Goal: Transaction & Acquisition: Purchase product/service

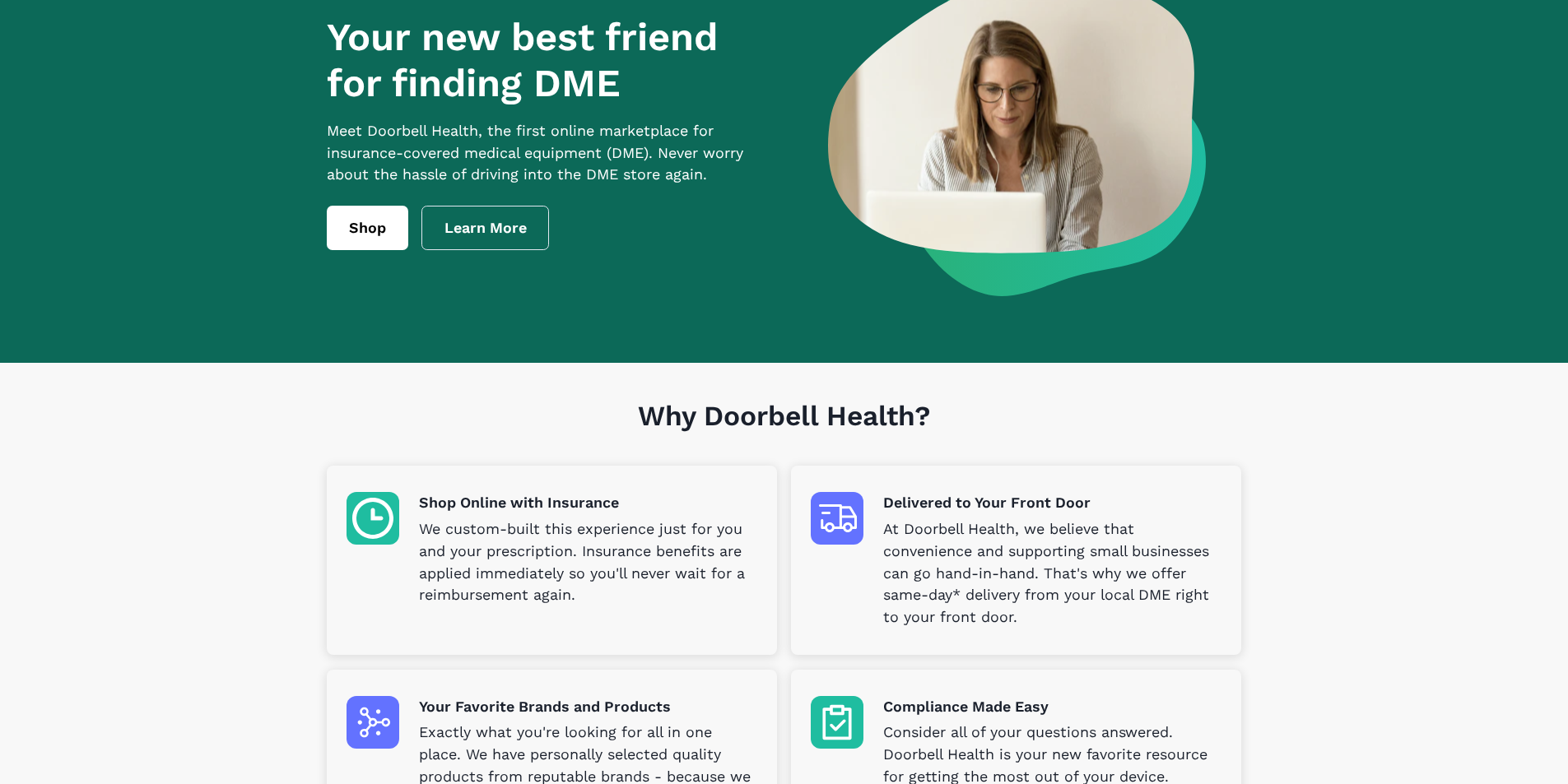
scroll to position [82, 0]
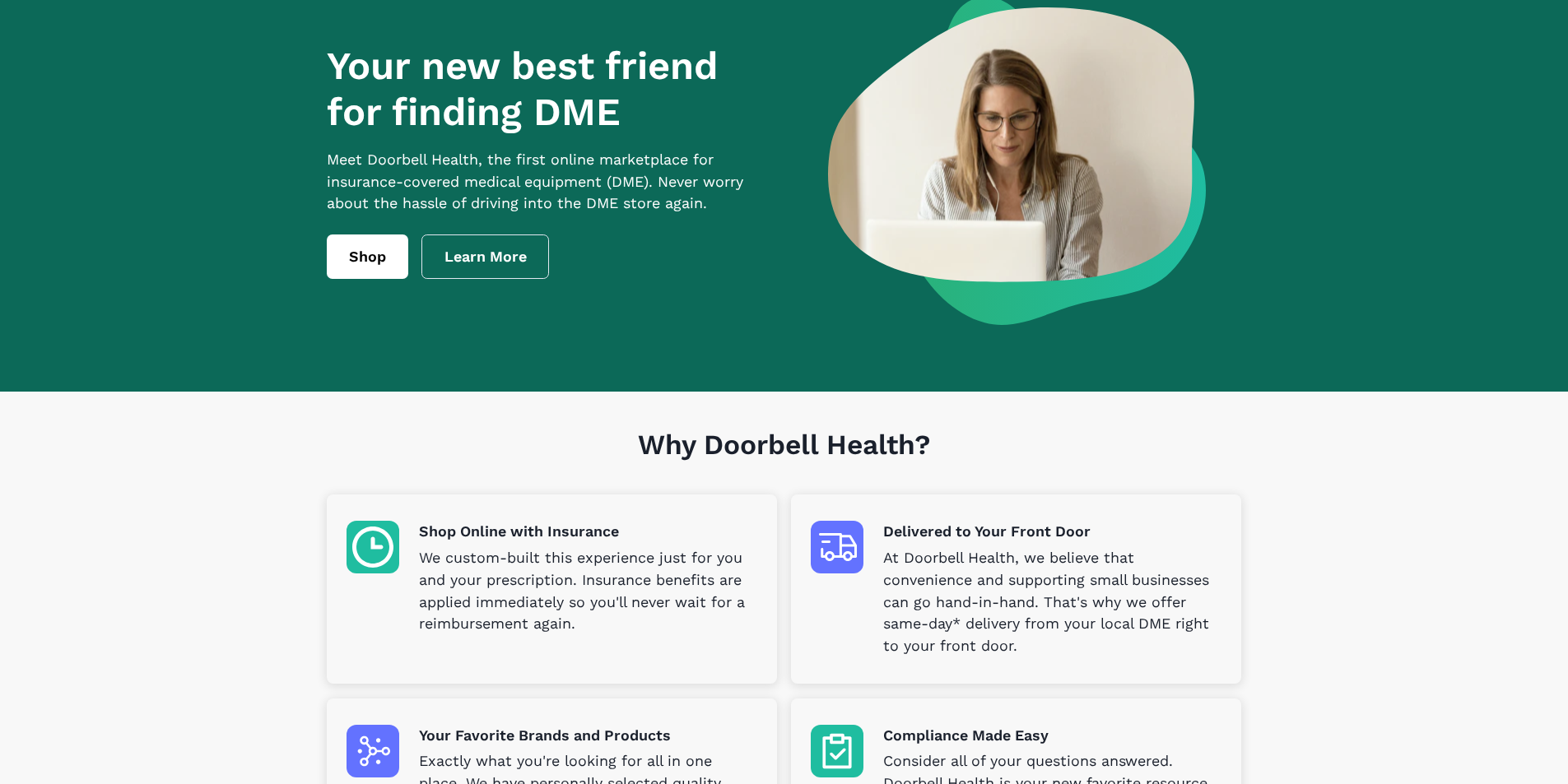
click at [395, 554] on img at bounding box center [373, 547] width 53 height 53
click at [502, 575] on p "We custom-built this experience just for you and your prescription. Insurance b…" at bounding box center [588, 592] width 339 height 89
click at [380, 275] on link "Shop" at bounding box center [368, 256] width 81 height 44
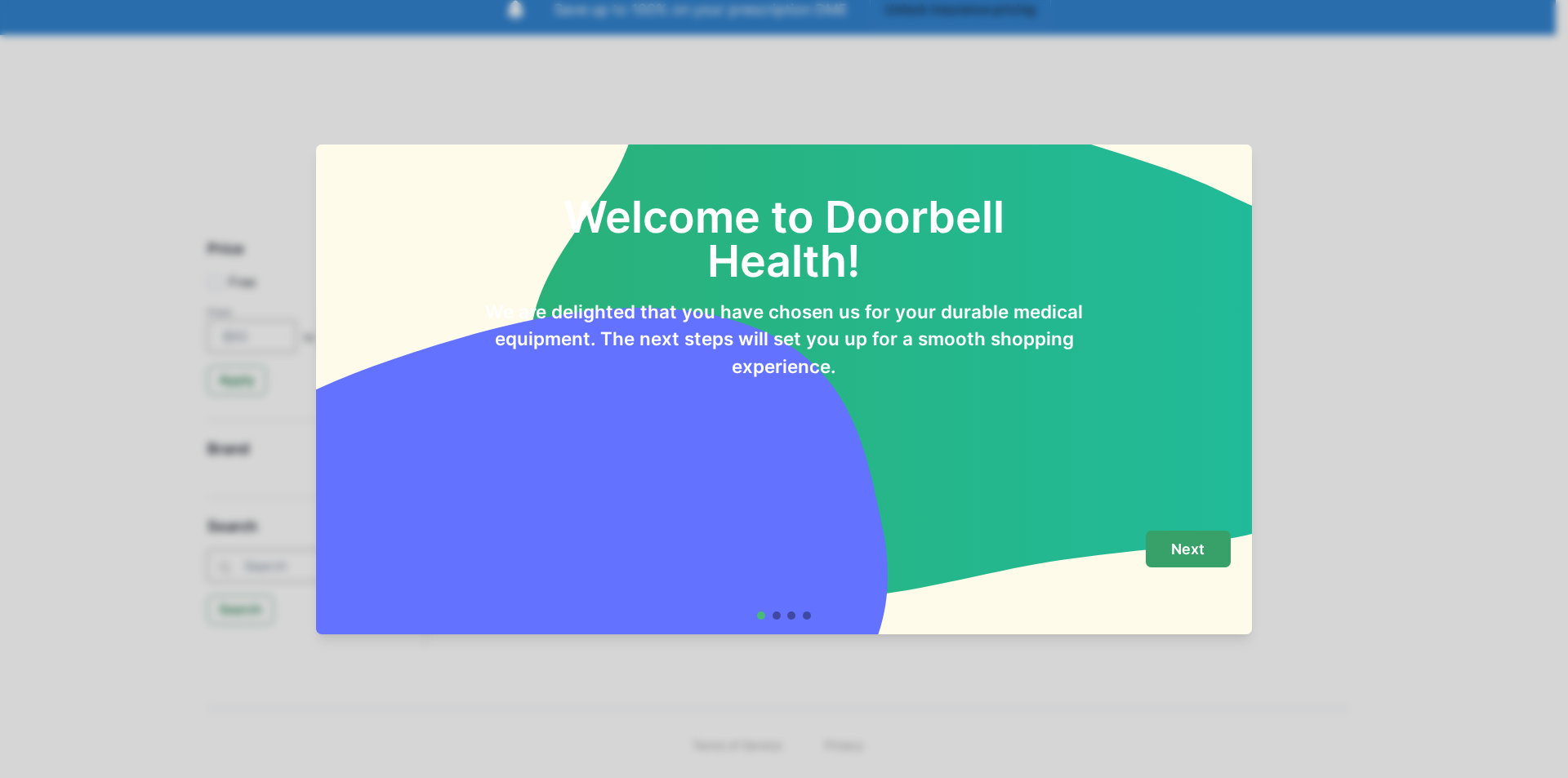
click at [1177, 543] on p "Next" at bounding box center [1187, 550] width 33 height 18
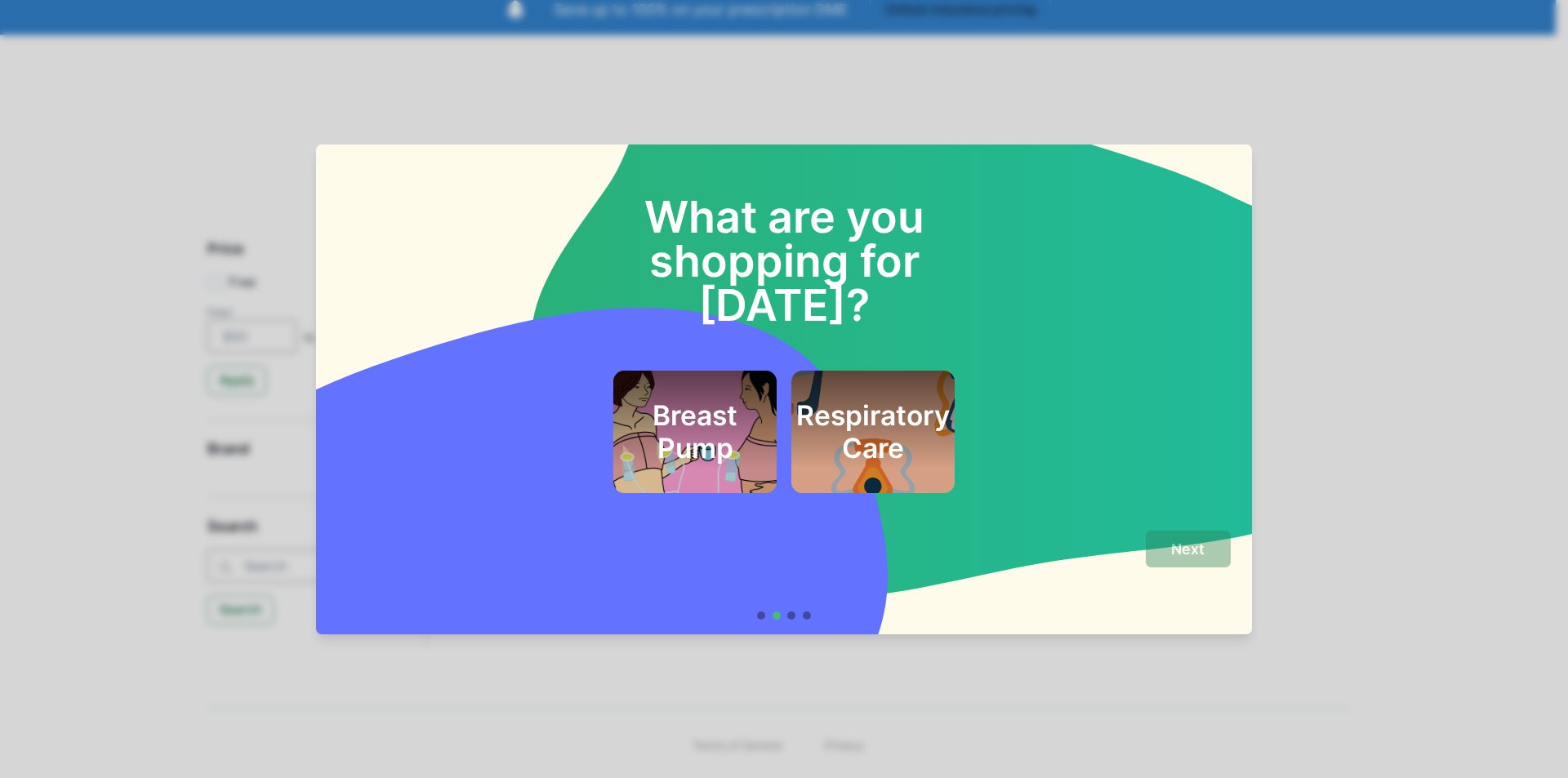
click at [921, 415] on h2 "Respiratory Care" at bounding box center [872, 433] width 154 height 66
click at [1379, 432] on div "What are you shopping for today? Breast Pump Respiratory Care Next" at bounding box center [784, 389] width 1568 height 778
click at [1192, 553] on p "Next" at bounding box center [1187, 550] width 33 height 18
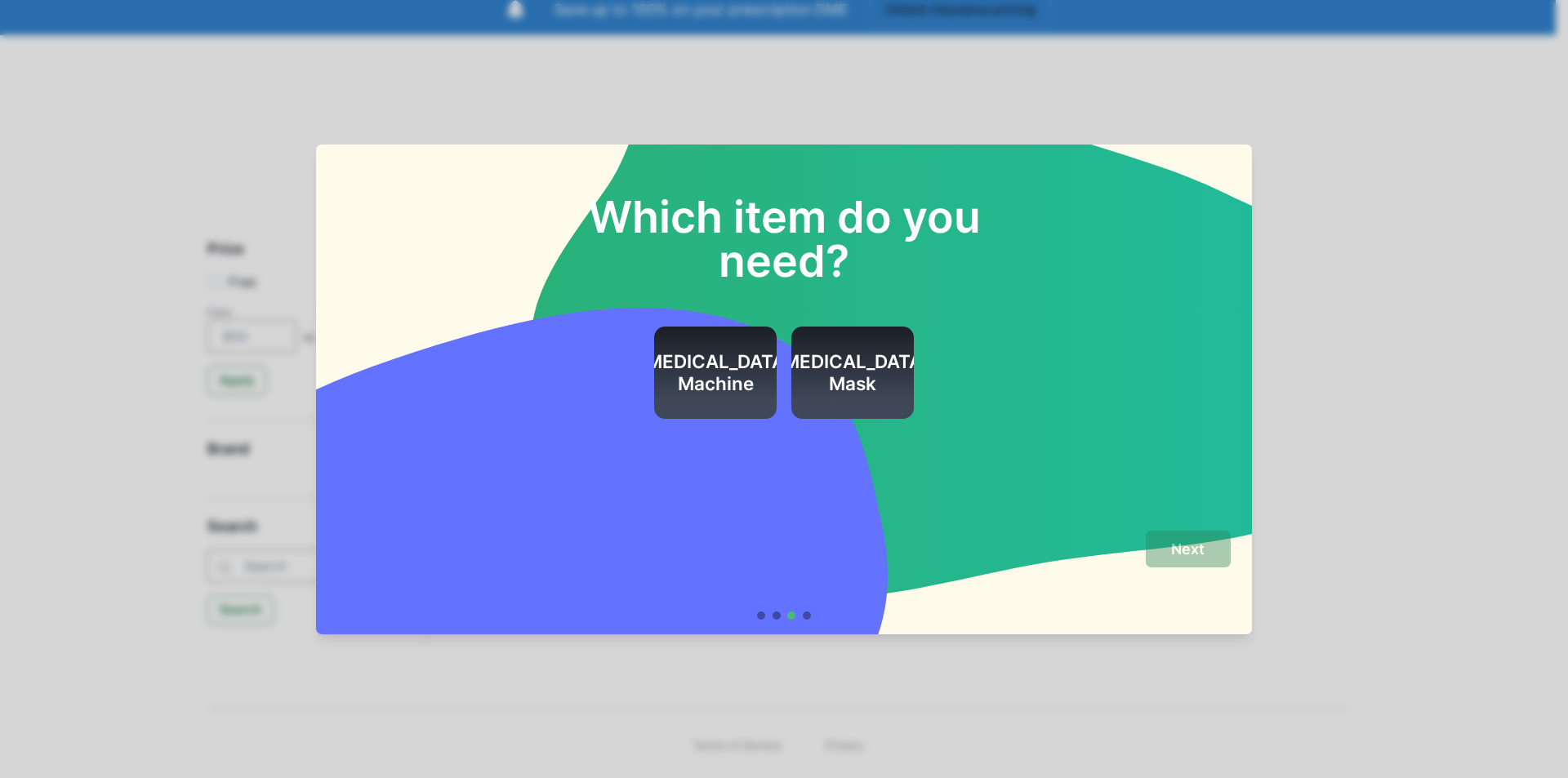
click at [1321, 214] on div "Which item do you need? CPAP Machine CPAP Mask Next" at bounding box center [784, 389] width 1568 height 778
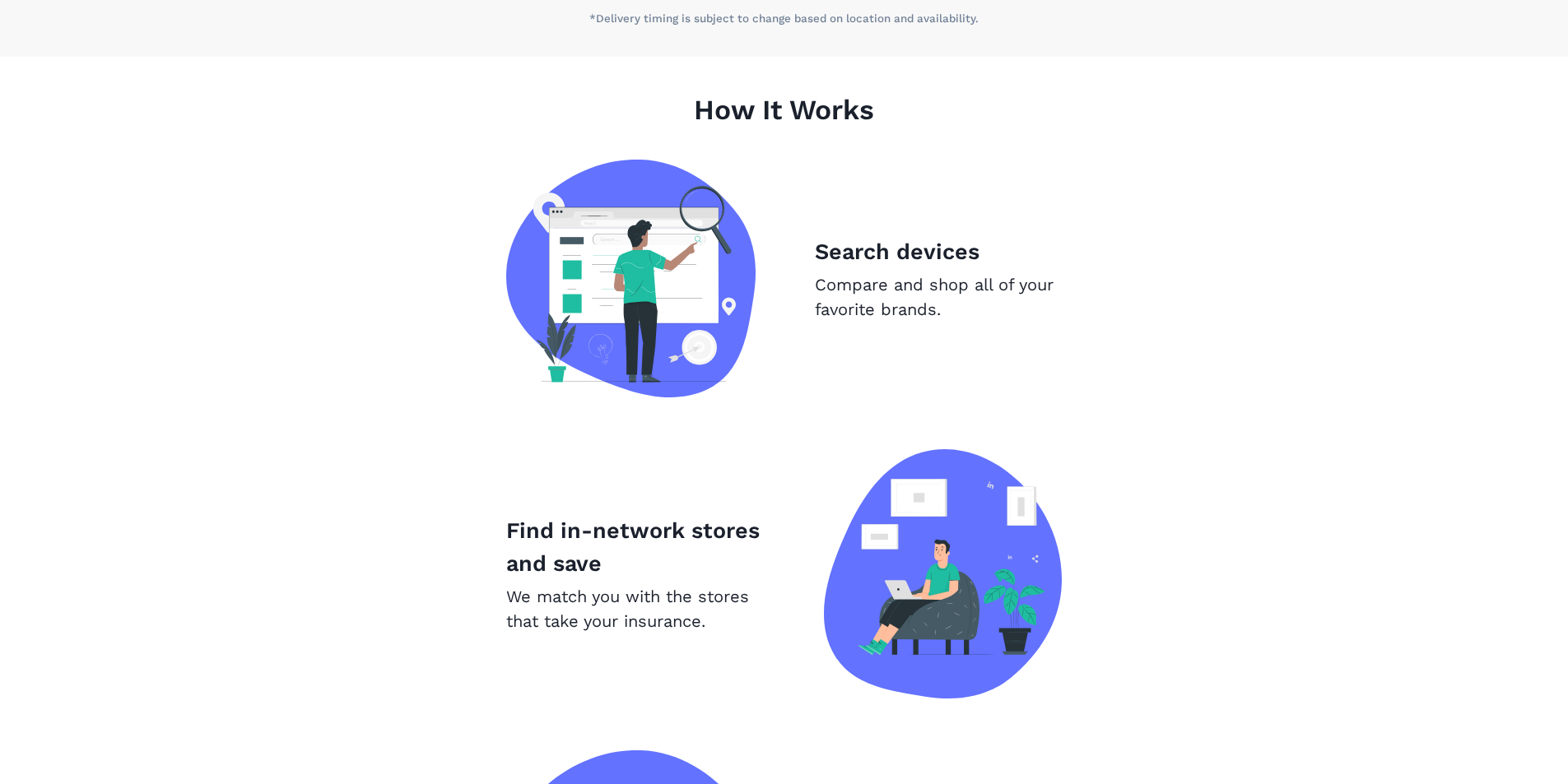
scroll to position [988, 0]
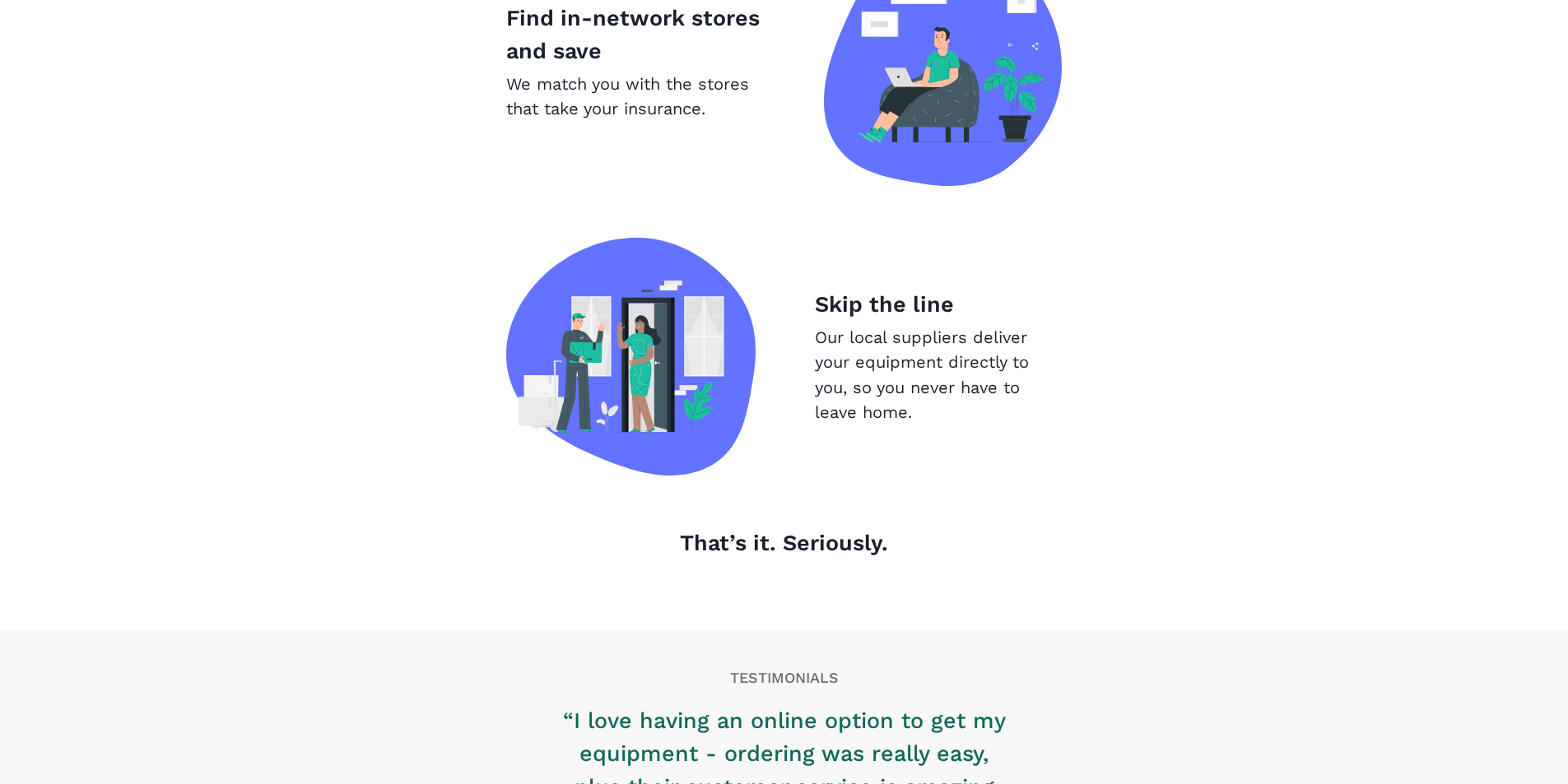
click at [652, 380] on img at bounding box center [630, 357] width 249 height 238
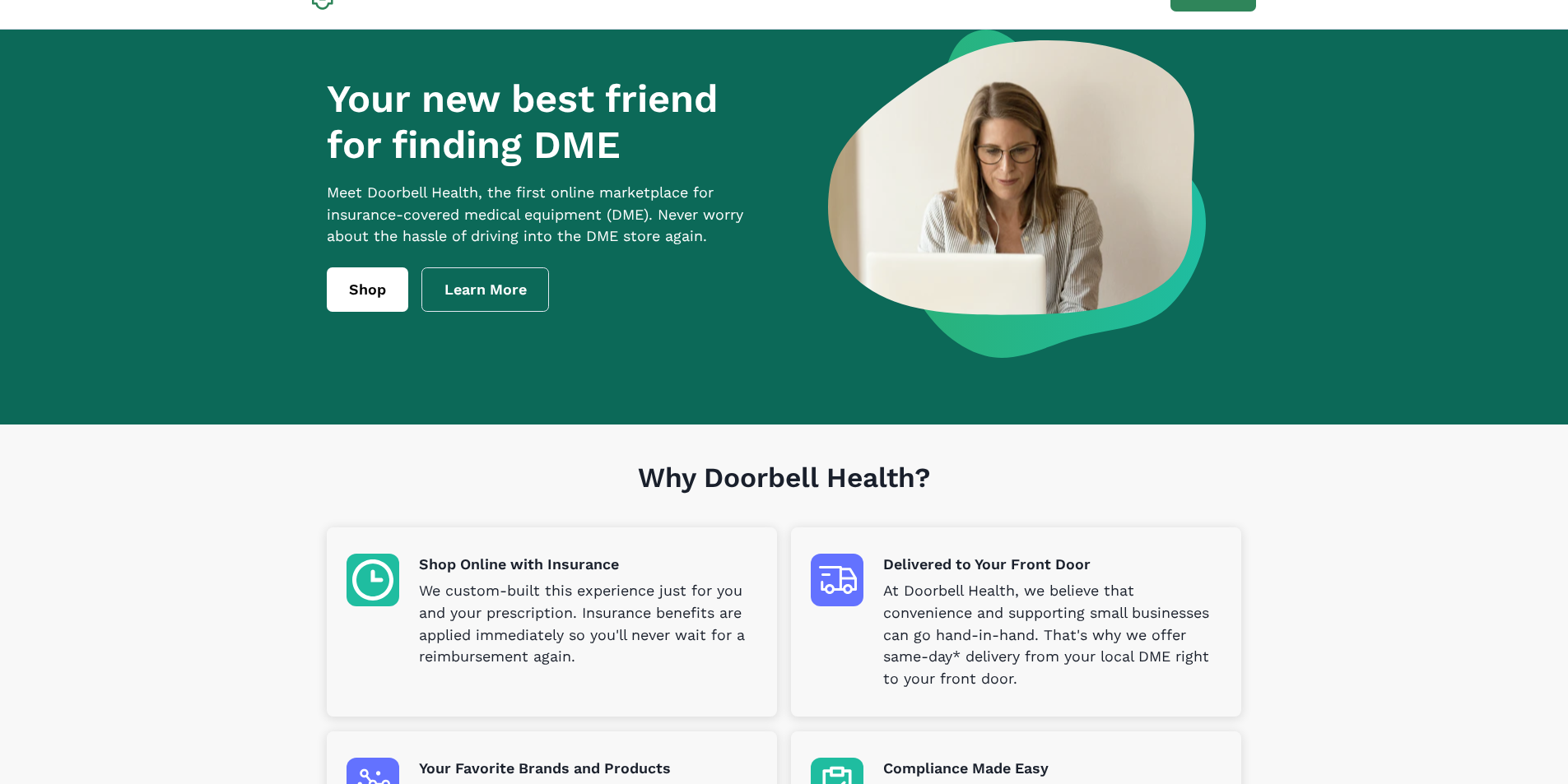
scroll to position [0, 0]
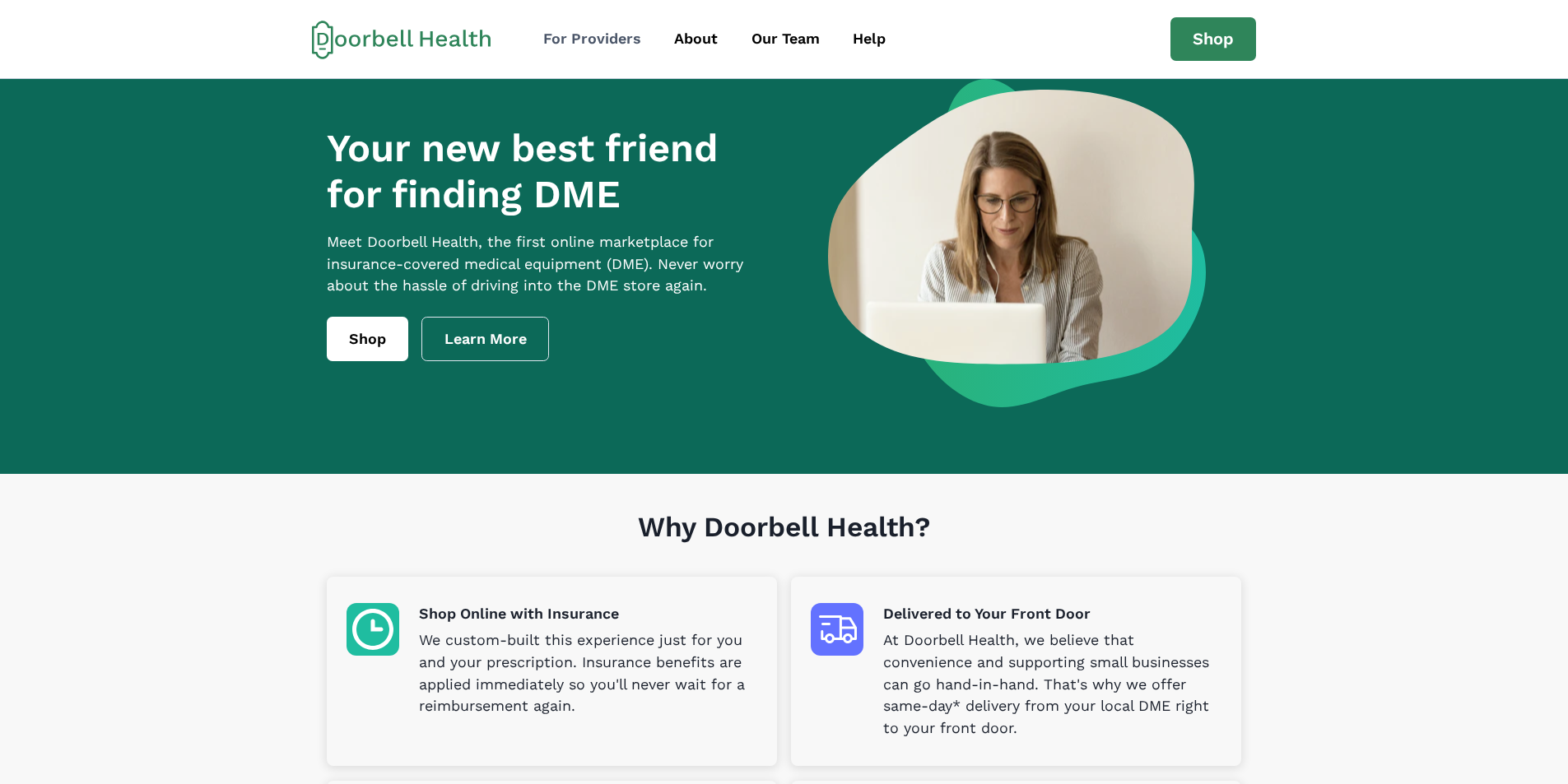
click at [607, 38] on div "For Providers" at bounding box center [592, 39] width 98 height 23
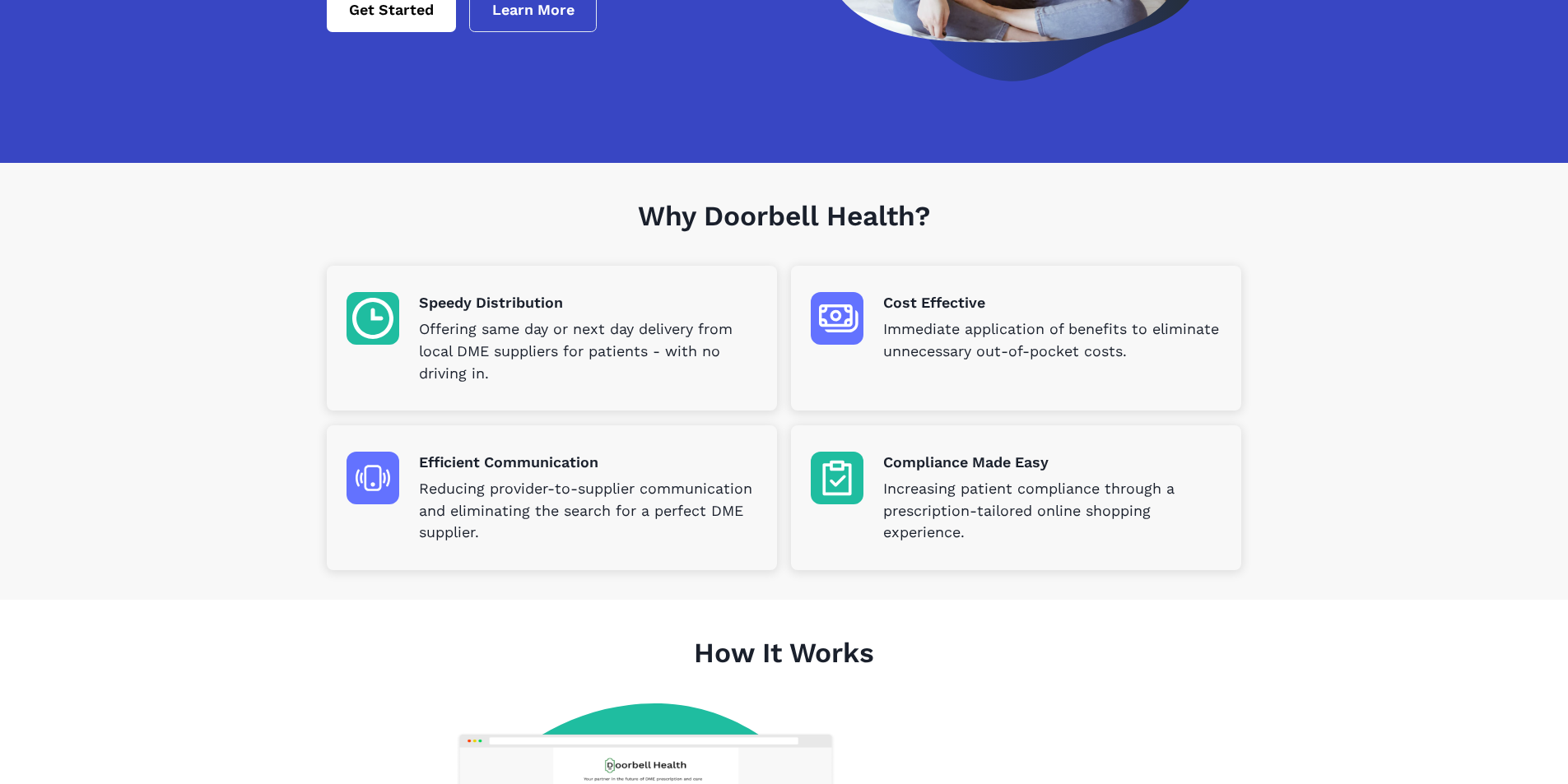
scroll to position [165, 0]
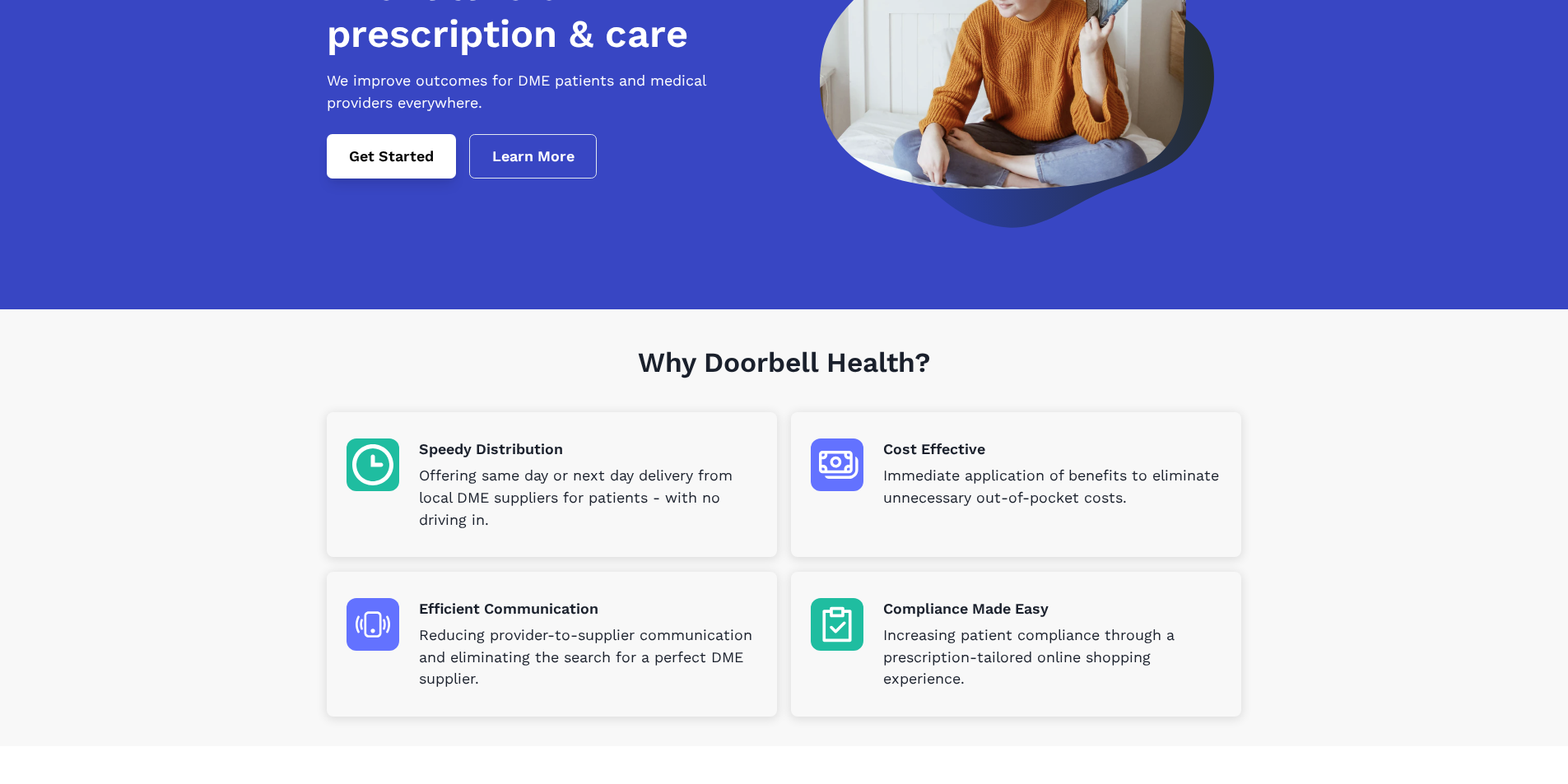
click at [412, 174] on link "Get Started" at bounding box center [391, 156] width 129 height 44
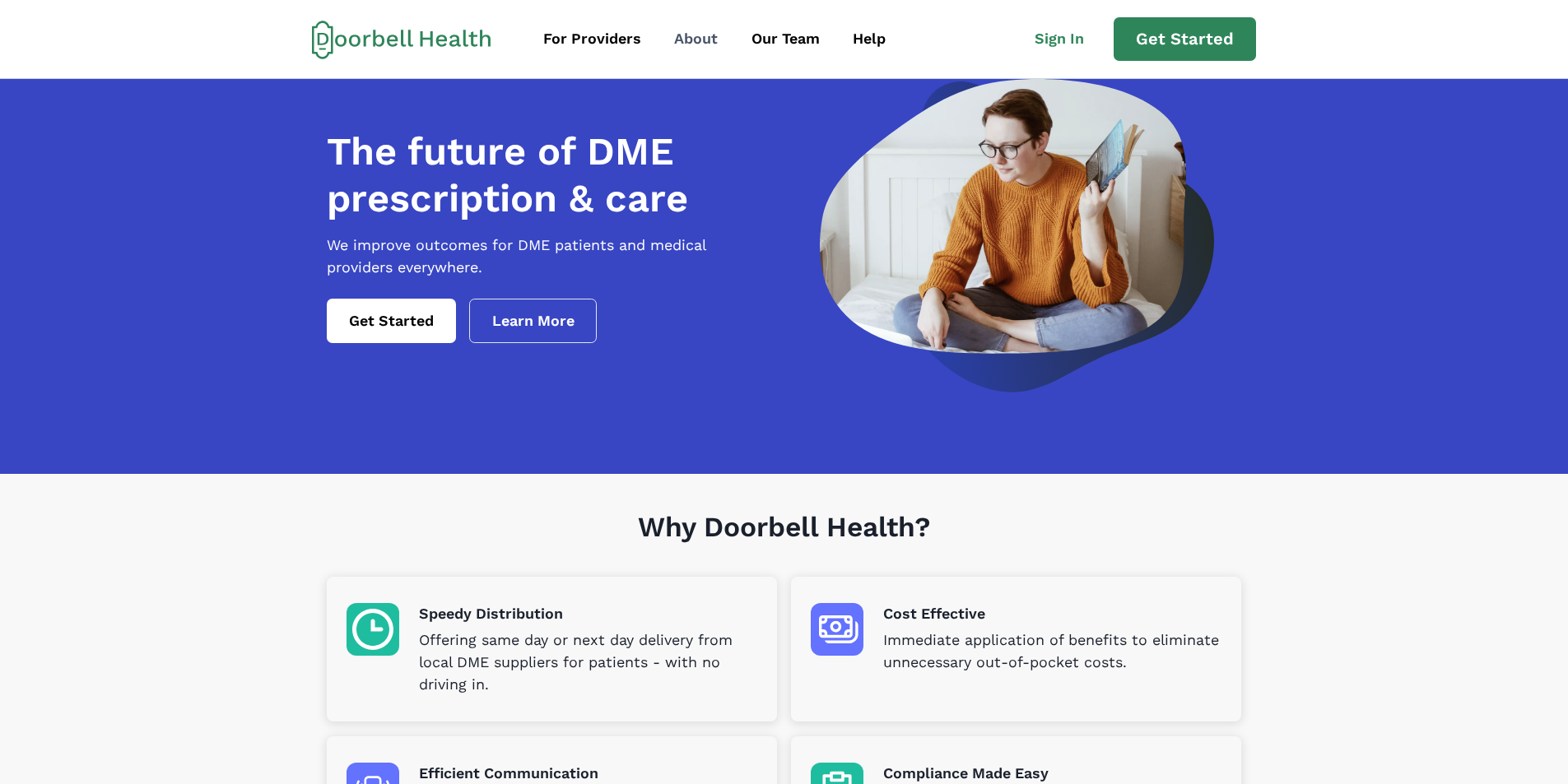
click at [690, 36] on div "About" at bounding box center [696, 39] width 43 height 23
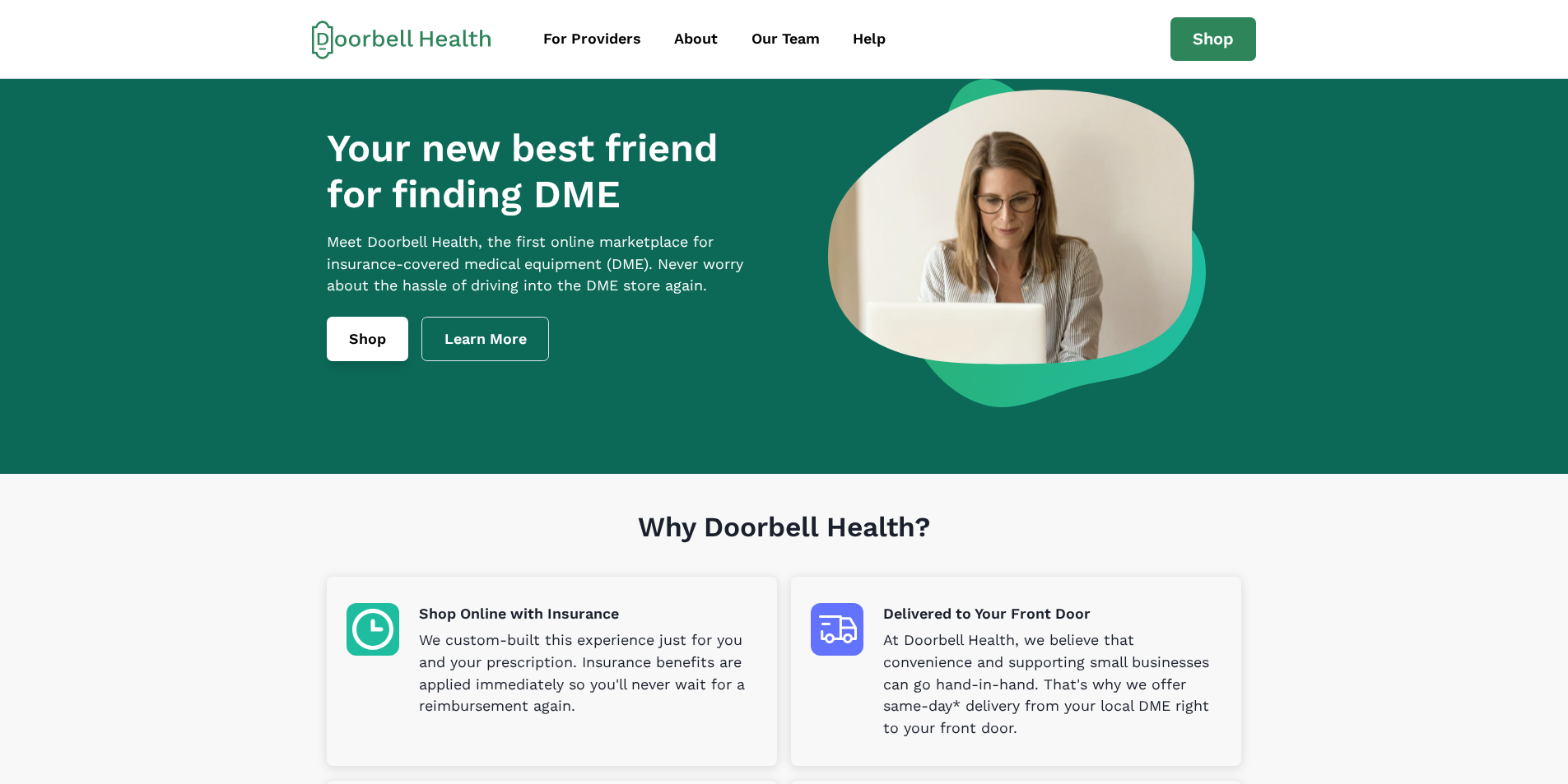
click at [359, 359] on link "Shop" at bounding box center [368, 339] width 81 height 44
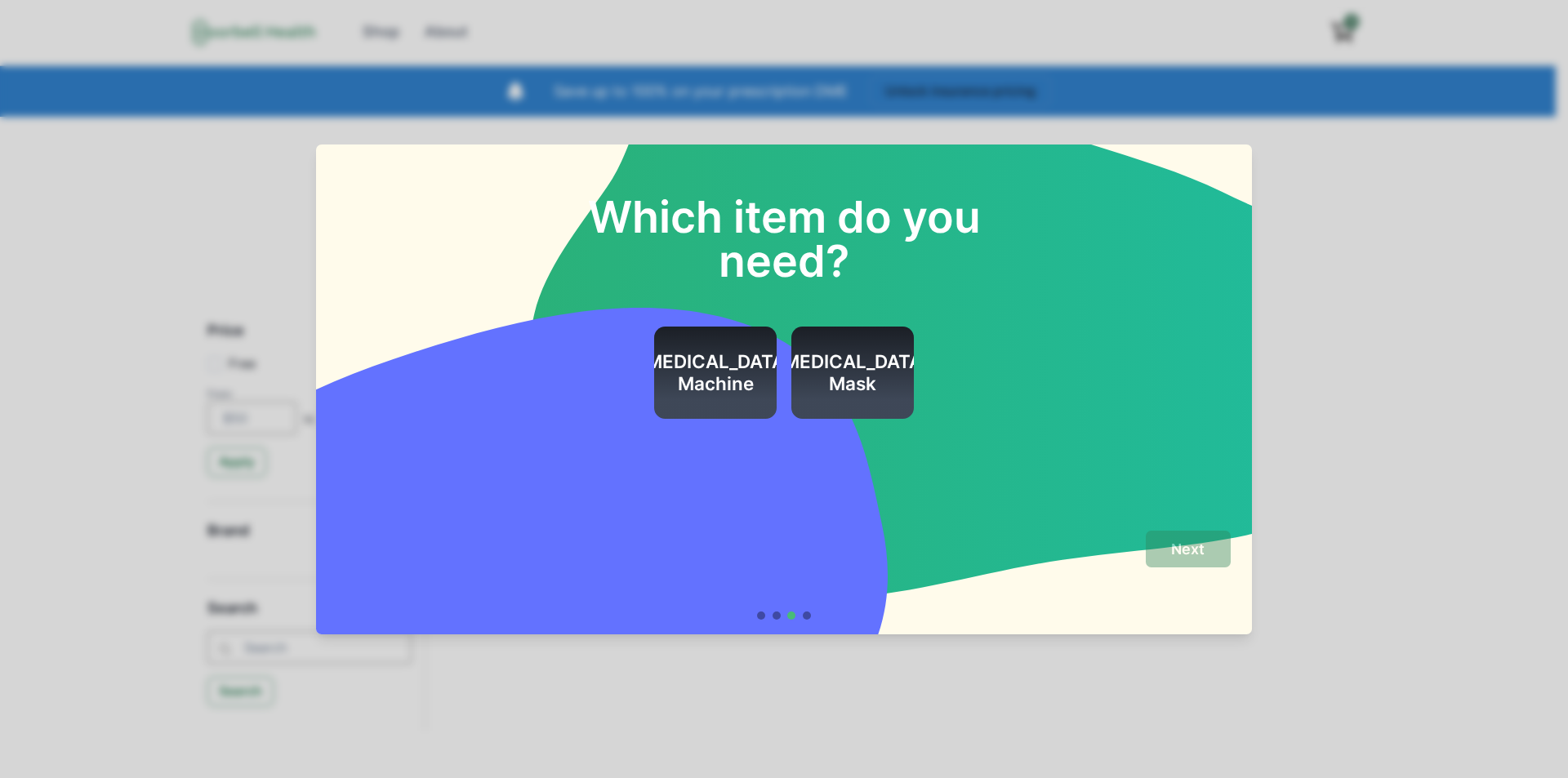
click at [688, 377] on h2 "CPAP Machine" at bounding box center [715, 373] width 154 height 44
click at [1187, 538] on button "Next" at bounding box center [1188, 549] width 85 height 37
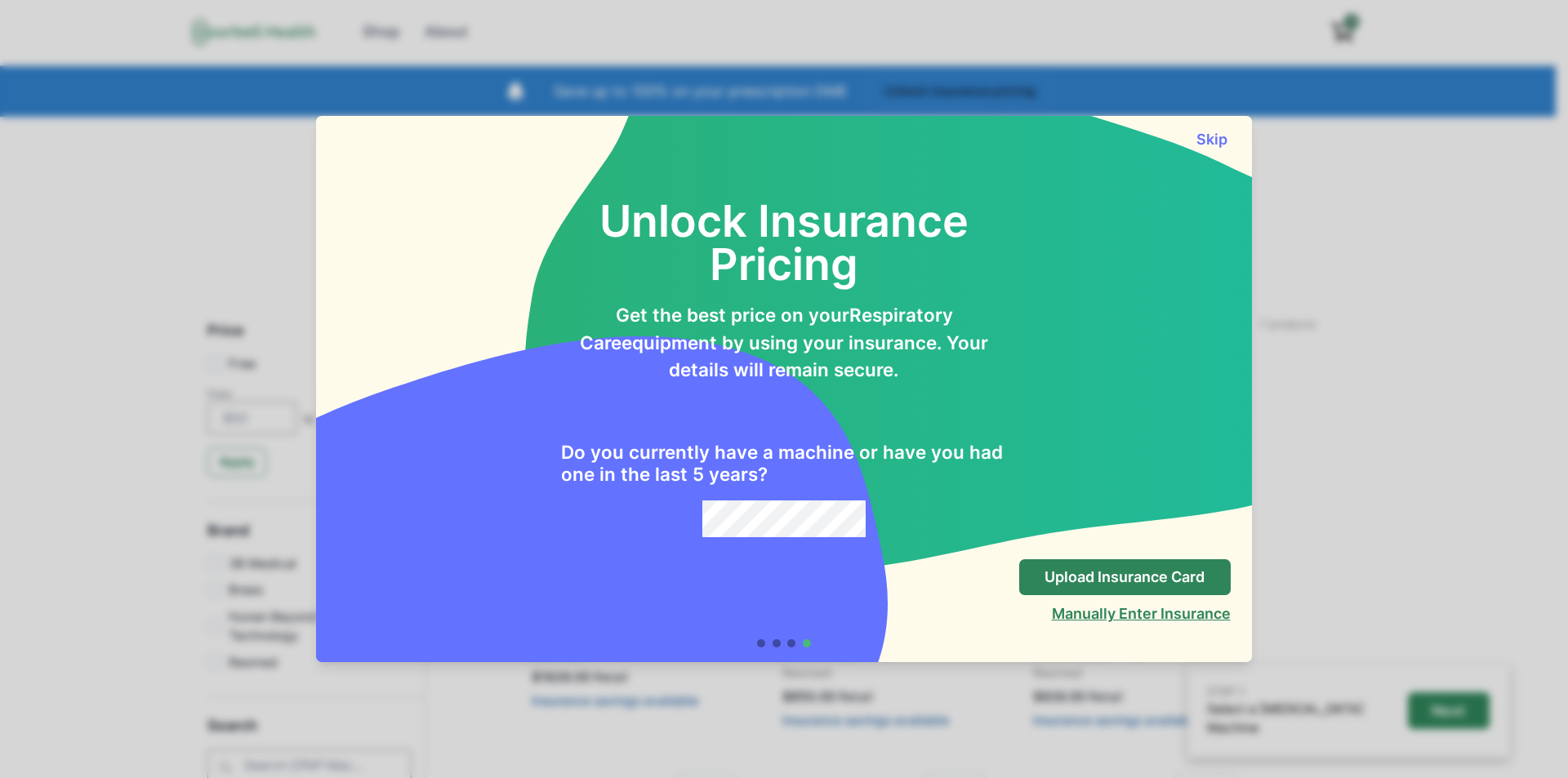
click at [1092, 616] on button "Manually Enter Insurance" at bounding box center [1141, 614] width 179 height 17
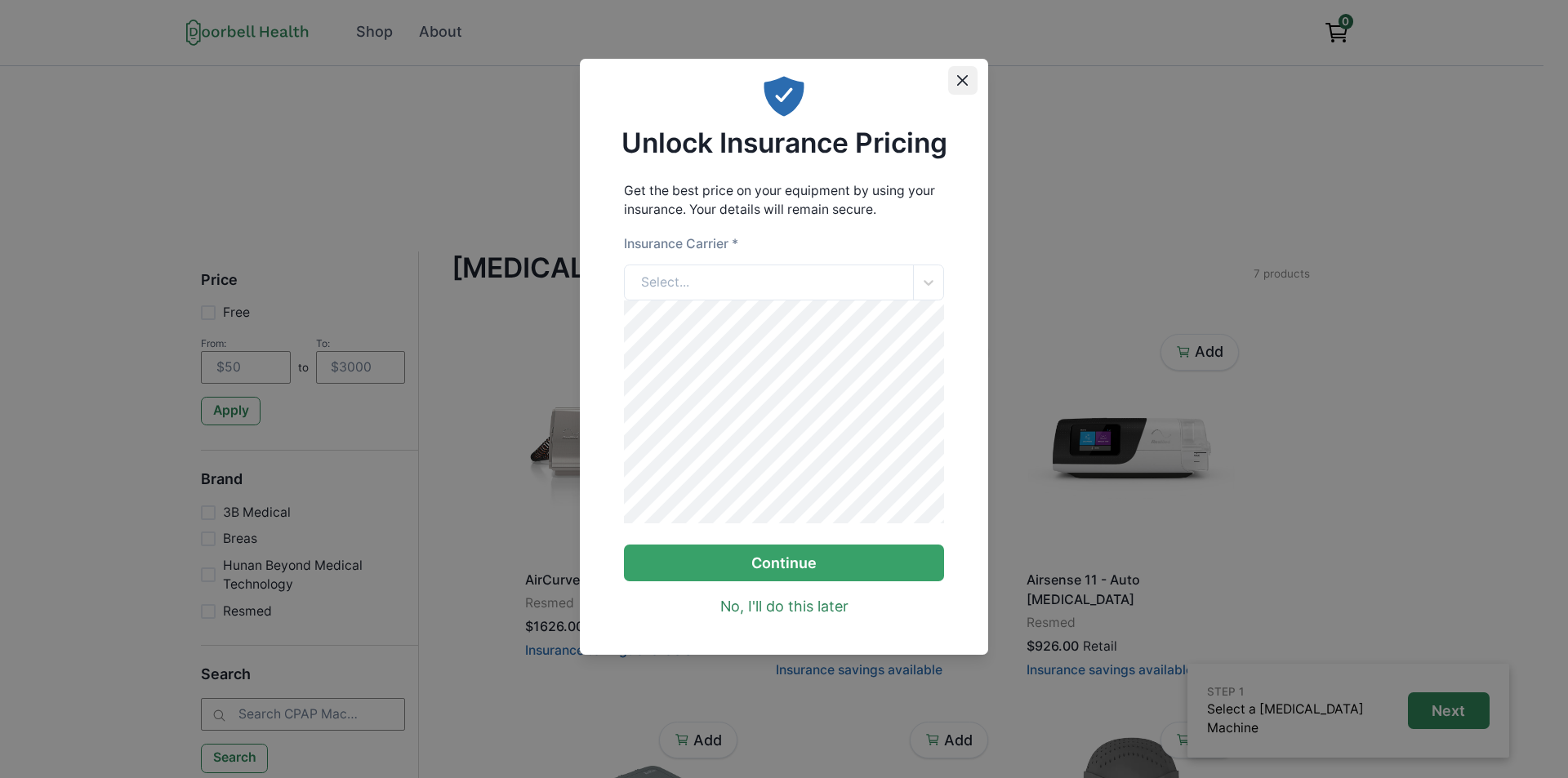
click at [957, 73] on button "Close" at bounding box center [963, 81] width 30 height 30
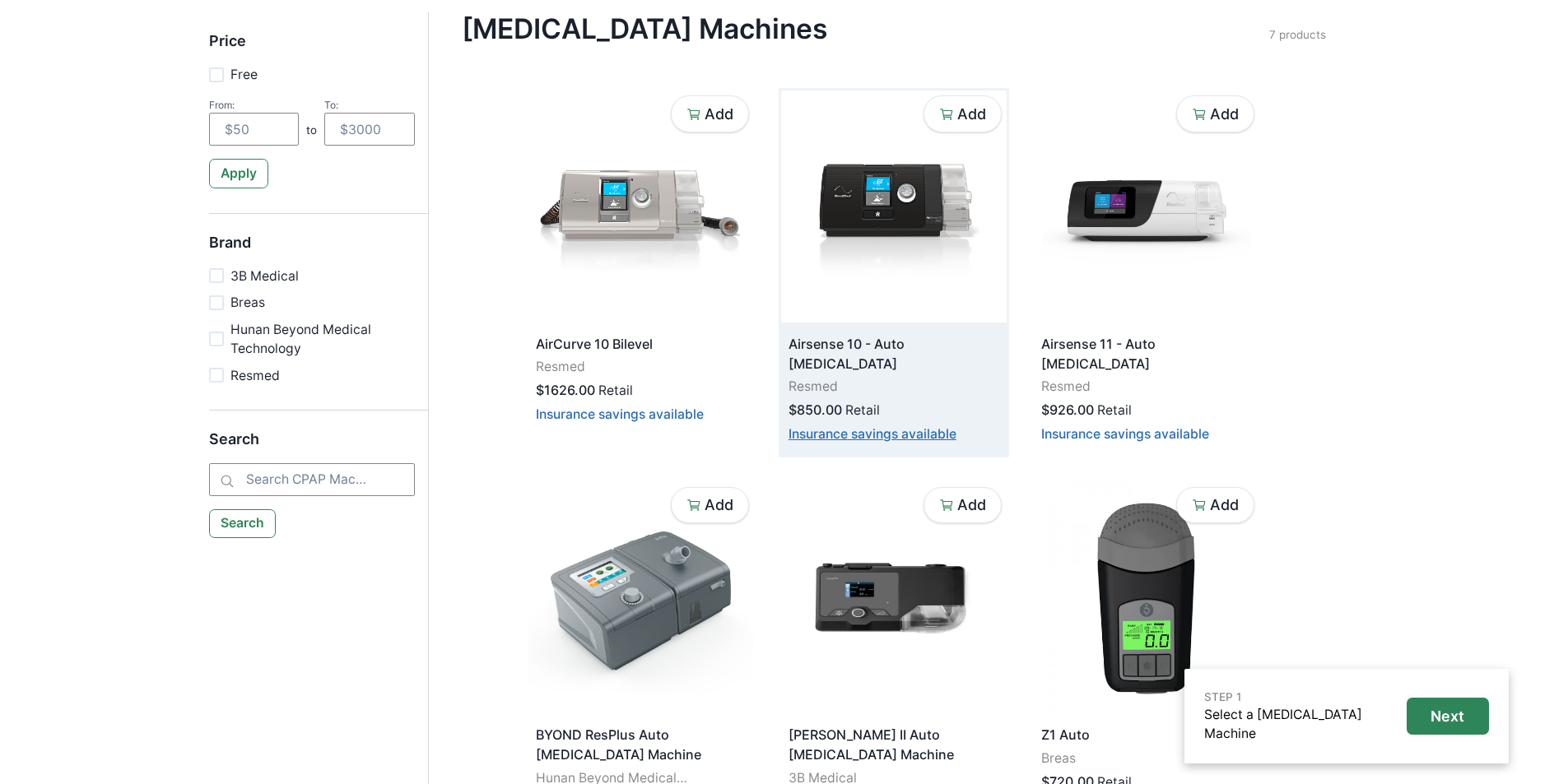
scroll to position [330, 0]
